Goal: Task Accomplishment & Management: Manage account settings

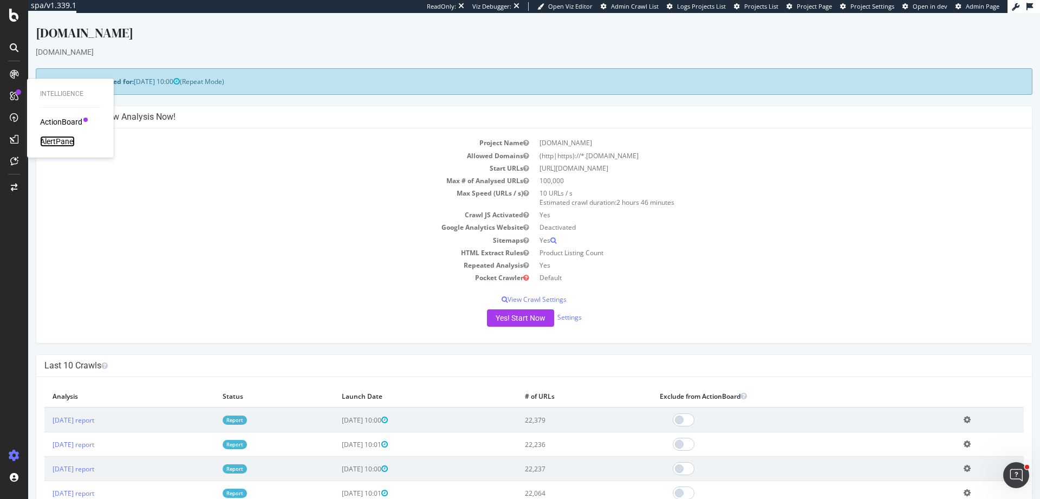
click at [58, 144] on div "AlertPanel" at bounding box center [57, 141] width 35 height 11
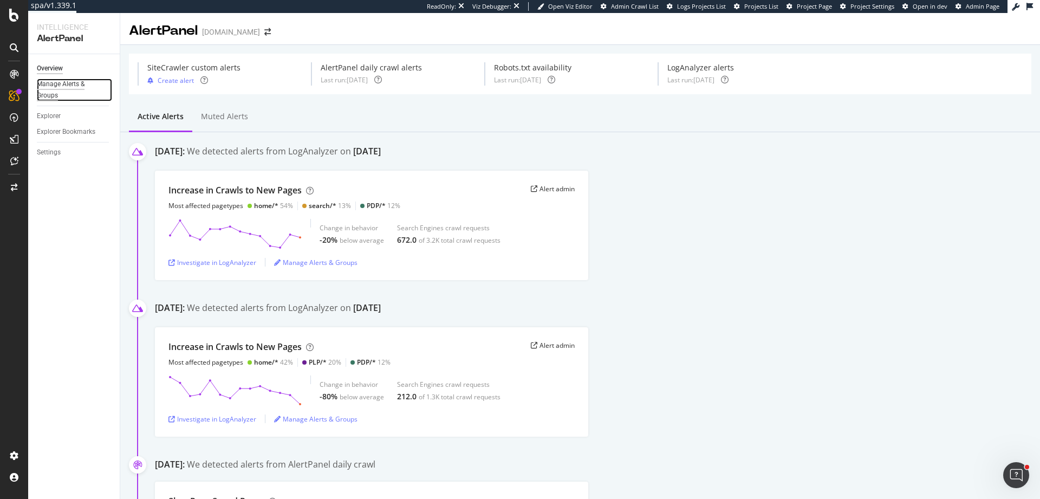
click at [48, 98] on div "Manage Alerts & Groups" at bounding box center [69, 90] width 65 height 23
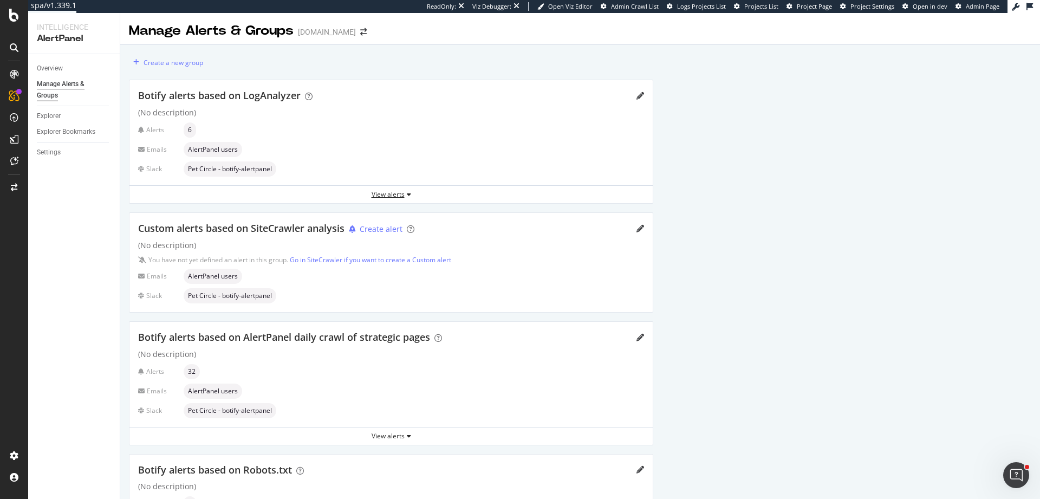
click at [404, 203] on button "View alerts" at bounding box center [390, 194] width 523 height 17
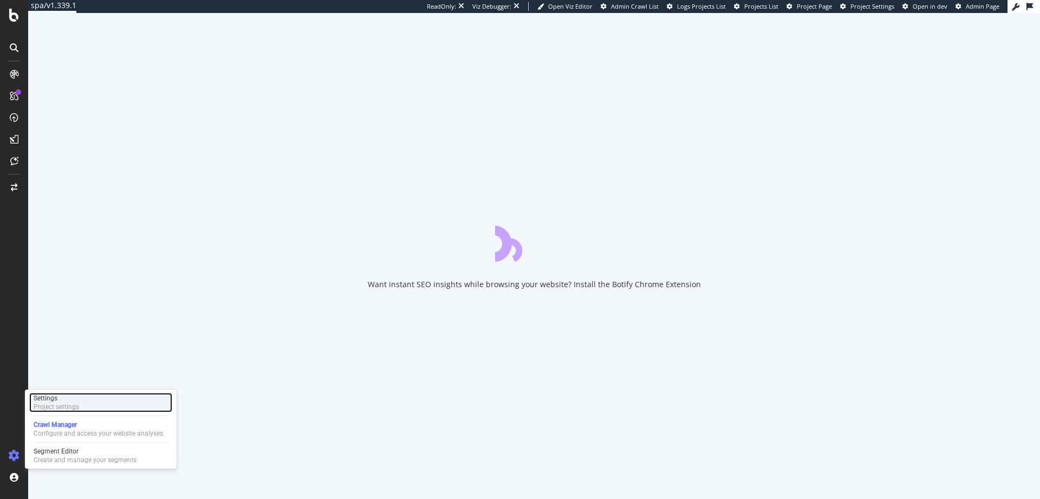
click at [78, 406] on div "Project settings" at bounding box center [57, 406] width 46 height 9
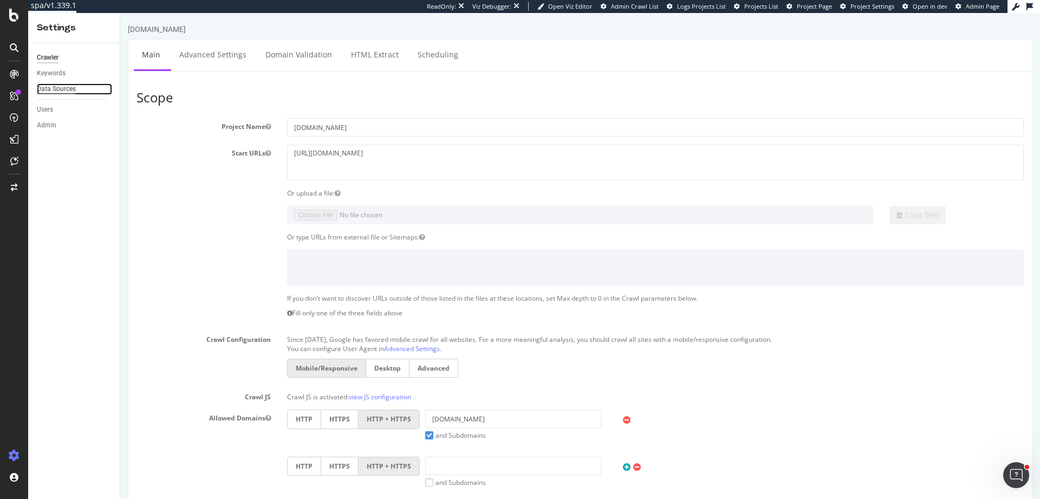
click at [71, 88] on div "Data Sources" at bounding box center [56, 88] width 39 height 11
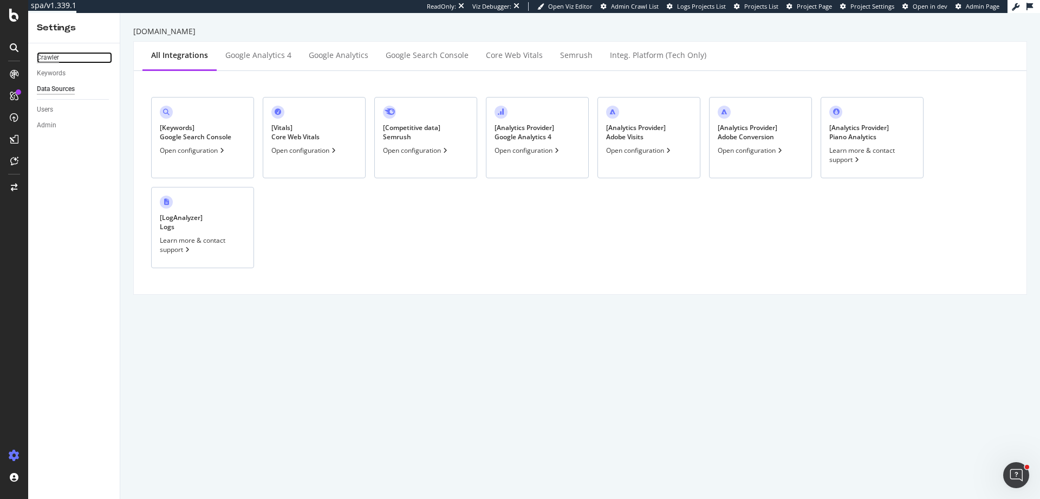
click at [48, 58] on div "Crawler" at bounding box center [48, 57] width 22 height 11
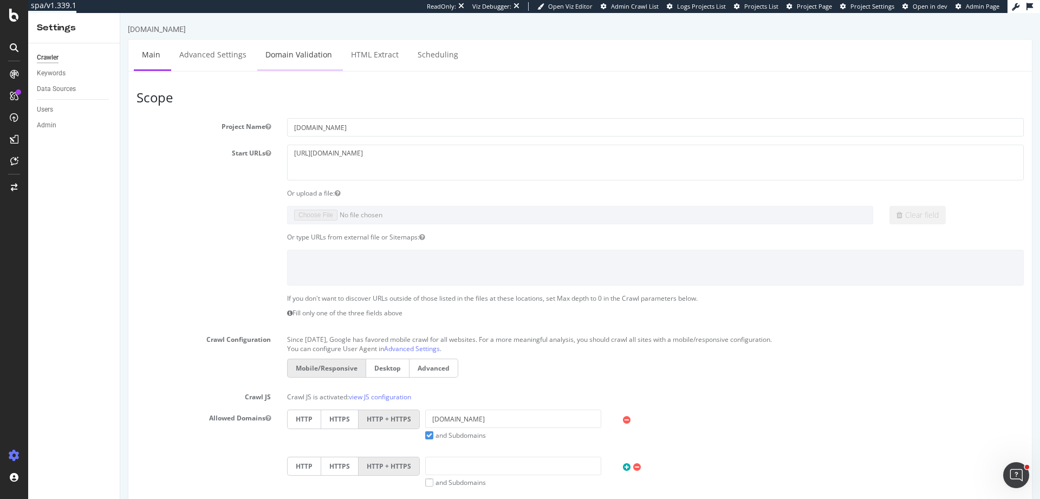
click at [280, 60] on link "Domain Validation" at bounding box center [298, 55] width 83 height 30
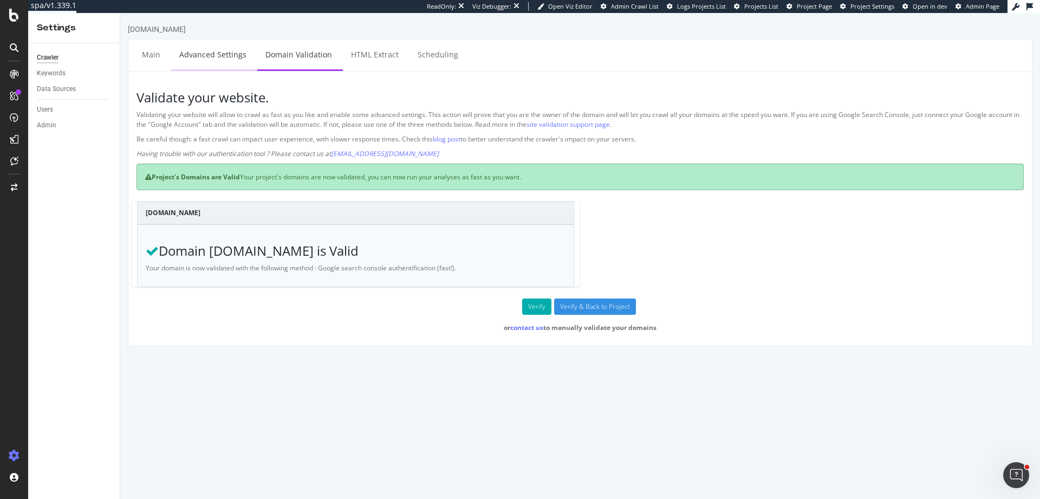
click at [228, 52] on link "Advanced Settings" at bounding box center [212, 55] width 83 height 30
